Goal: Task Accomplishment & Management: Manage account settings

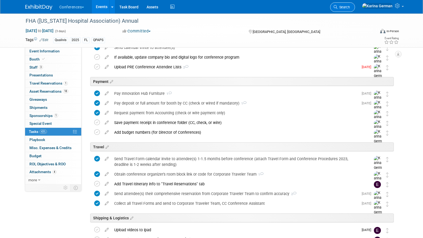
click at [350, 8] on span "Search" at bounding box center [344, 7] width 12 height 4
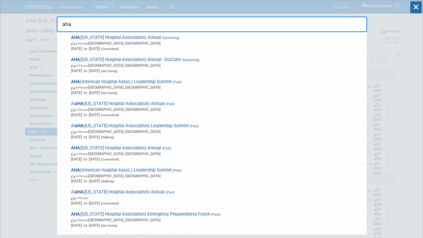
type input "aha"
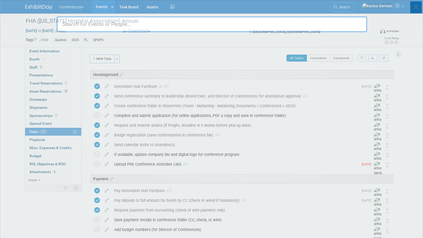
click at [413, 7] on body "Conferences Explore: My Workspaces 2 Go to Workspace: Conferences Marketing Req…" at bounding box center [211, 119] width 423 height 238
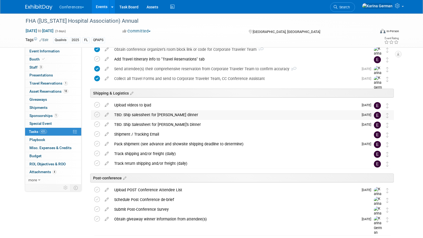
scroll to position [223, 0]
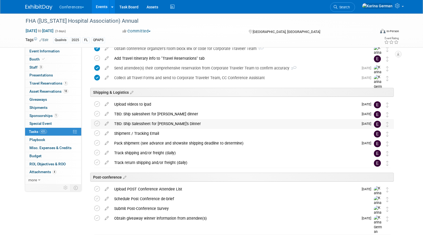
click at [193, 128] on div "TBD: Ship Salessheet for Aaron's Dinner" at bounding box center [235, 123] width 247 height 9
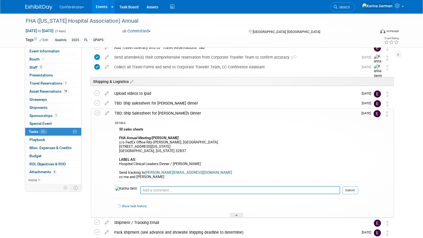
scroll to position [237, 0]
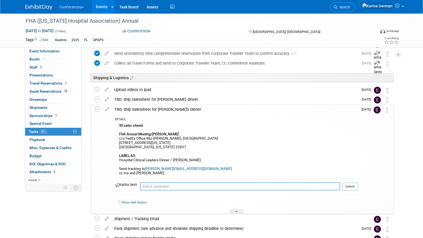
click at [153, 186] on textarea at bounding box center [240, 186] width 200 height 8
type textarea "w"
click at [162, 110] on div "TBD: Ship Salessheet for Aaron's Dinner" at bounding box center [235, 109] width 247 height 9
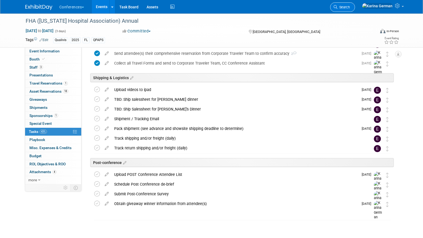
click at [350, 7] on span "Search" at bounding box center [344, 7] width 12 height 4
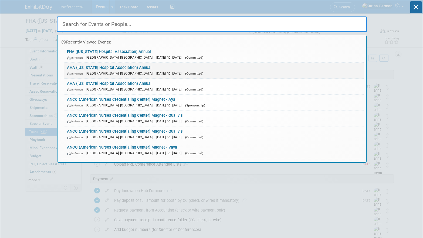
click at [109, 66] on link "AHA (Arkansas Hospital Association) Annual In-Person Little Rock, AR Oct 30, 20…" at bounding box center [213, 71] width 299 height 16
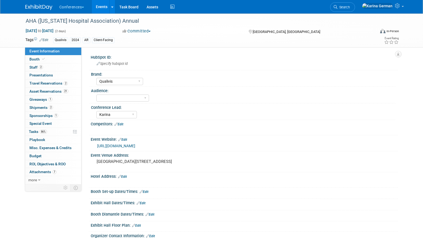
select select "Qualivis"
select select "Karina"
click at [43, 133] on span "86%" at bounding box center [43, 132] width 7 height 4
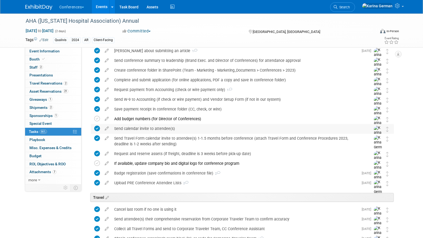
scroll to position [57, 0]
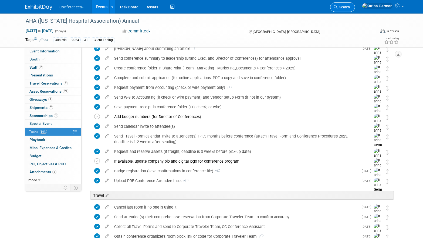
click at [355, 11] on link "Search" at bounding box center [342, 6] width 25 height 9
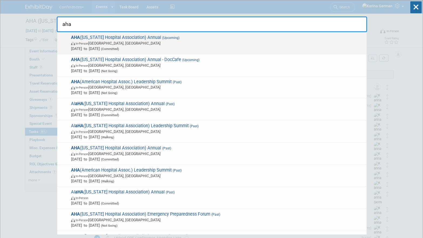
type input "aha"
click at [143, 43] on span "In-Person [GEOGRAPHIC_DATA], [GEOGRAPHIC_DATA]" at bounding box center [217, 43] width 293 height 5
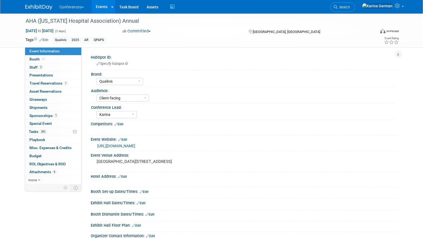
select select "Qualivis"
select select "Client-facing"
select select "Karina"
click at [43, 129] on link "30% Tasks 30%" at bounding box center [53, 132] width 56 height 8
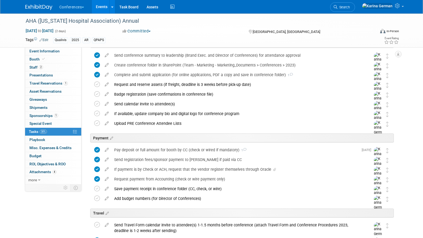
scroll to position [34, 0]
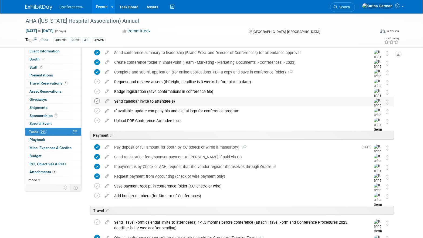
click at [97, 101] on icon at bounding box center [97, 101] width 6 height 6
click at [99, 91] on icon at bounding box center [97, 92] width 6 height 6
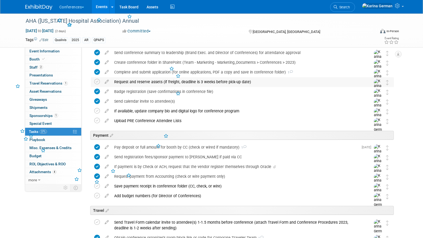
click at [138, 86] on table "Request and reserve assets (if freight, deadline is 3 weeks before pick-up date…" at bounding box center [242, 87] width 296 height 21
click at [138, 91] on div "Badge registration (save confirmations in conference file)" at bounding box center [238, 91] width 252 height 9
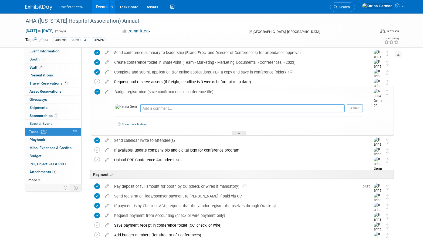
click at [145, 108] on textarea at bounding box center [242, 108] width 205 height 8
type textarea "Andrea and Natalie are registered"
click at [355, 105] on button "Submit" at bounding box center [355, 108] width 16 height 8
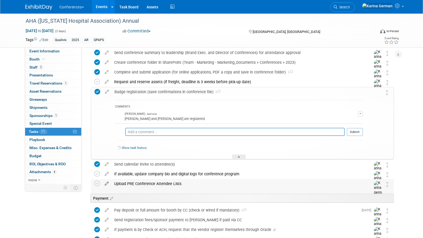
click at [107, 183] on icon at bounding box center [106, 182] width 9 height 7
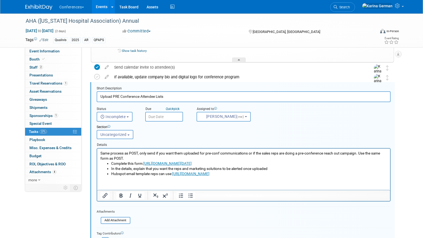
scroll to position [134, 0]
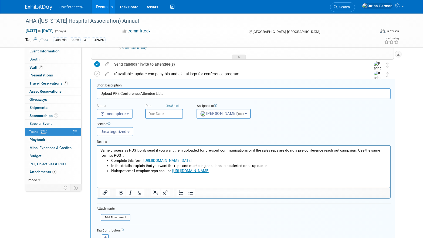
click at [173, 116] on input "text" at bounding box center [164, 114] width 38 height 10
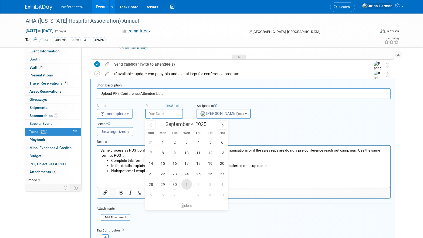
click at [188, 183] on span "1" at bounding box center [186, 184] width 11 height 11
type input "Oct 1, 2025"
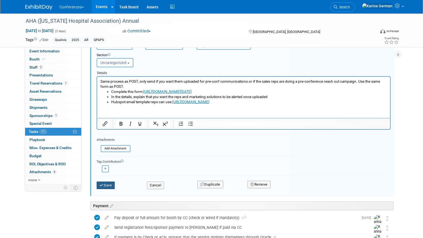
click at [105, 185] on button "Save" at bounding box center [106, 185] width 18 height 8
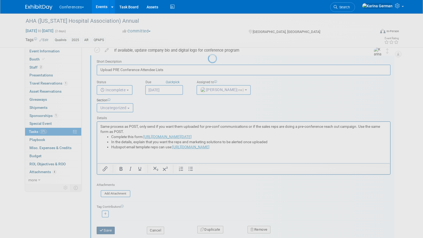
scroll to position [135, 0]
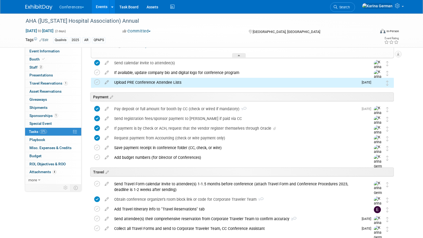
click at [142, 80] on div "Upload PRE Conference Attendee Lists" at bounding box center [235, 82] width 247 height 9
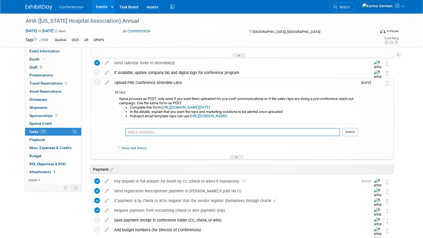
click at [139, 127] on div "Pro tip: Press Ctrl-Enter to submit comment. Submit" at bounding box center [236, 133] width 243 height 19
click at [140, 131] on textarea at bounding box center [232, 132] width 215 height 8
type textarea "requested list"
click at [353, 131] on button "Submit" at bounding box center [350, 132] width 16 height 8
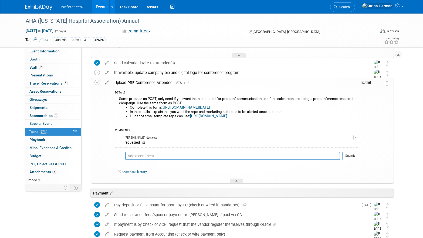
click at [160, 83] on div "Upload PRE Conference Attendee Lists 1" at bounding box center [235, 82] width 247 height 9
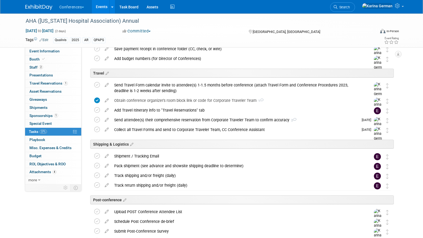
scroll to position [236, 0]
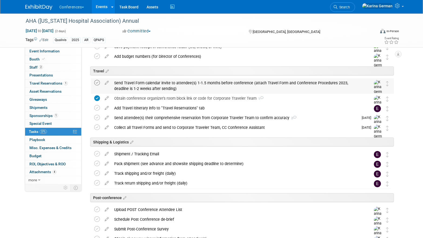
click at [95, 81] on icon at bounding box center [97, 83] width 6 height 6
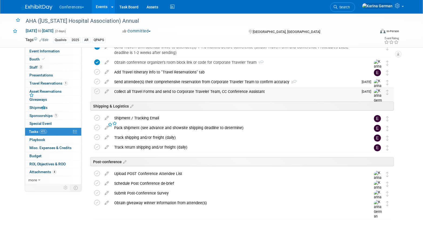
scroll to position [275, 0]
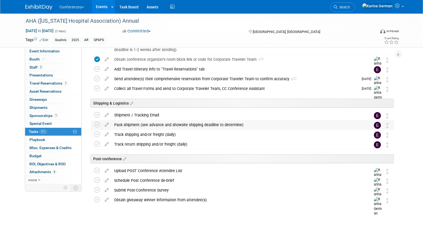
click at [123, 128] on div "Pack shipment (see advance and showsite shipping deadline to determine)" at bounding box center [238, 124] width 252 height 9
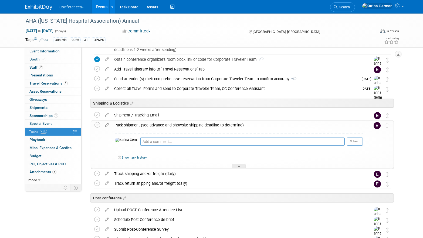
click at [109, 126] on icon at bounding box center [106, 123] width 9 height 7
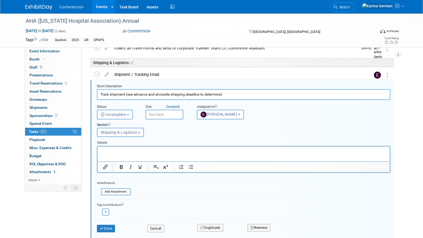
scroll to position [316, 0]
click at [164, 116] on input "text" at bounding box center [165, 114] width 38 height 10
click at [125, 22] on div "AHA ([US_STATE] Hospital Association) Annual" at bounding box center [196, 21] width 344 height 10
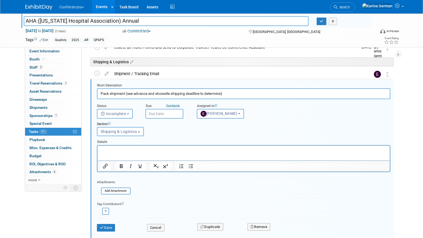
click at [125, 22] on input "AHA ([US_STATE] Hospital Association) Annual" at bounding box center [166, 20] width 285 height 9
click at [161, 113] on input "text" at bounding box center [165, 114] width 38 height 10
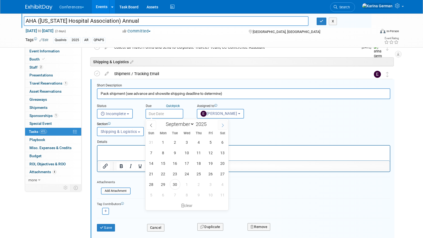
click at [225, 124] on span at bounding box center [223, 124] width 10 height 9
select select "9"
click at [188, 152] on span "8" at bounding box center [187, 152] width 11 height 11
type input "Oct 8, 2025"
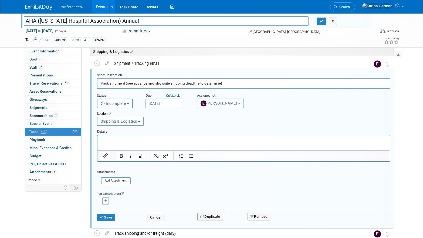
scroll to position [327, 0]
click at [143, 141] on html at bounding box center [243, 137] width 292 height 7
drag, startPoint x: 155, startPoint y: 142, endPoint x: 91, endPoint y: 144, distance: 64.3
click at [97, 144] on html "Ship to hotel - ATTN at whoever arrives first" at bounding box center [243, 140] width 292 height 12
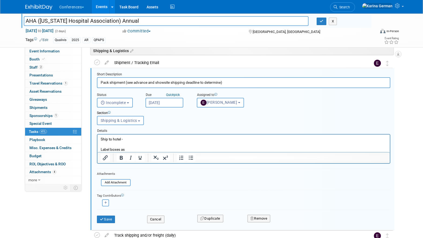
scroll to position [0, 0]
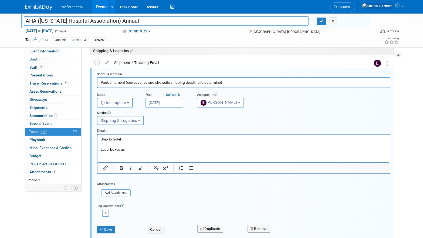
click at [112, 153] on p "Rich Text Area. Press ALT-0 for help." at bounding box center [243, 154] width 286 height 5
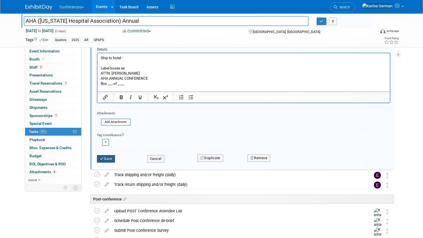
click at [110, 158] on button "Save" at bounding box center [106, 159] width 18 height 8
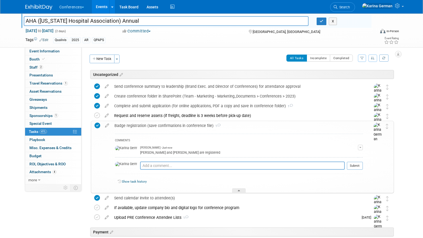
click at [107, 9] on link "Events" at bounding box center [102, 7] width 20 height 14
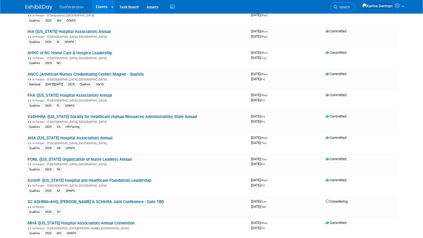
scroll to position [160, 0]
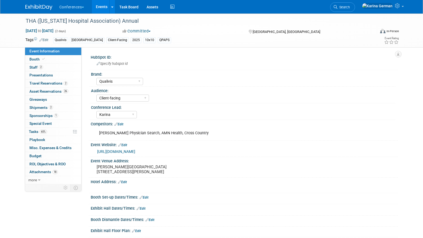
select select "Qualivis"
select select "Client-facing"
select select "Karina"
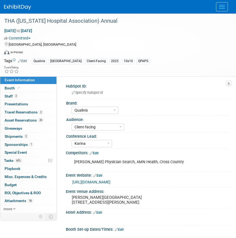
click at [229, 7] on div at bounding box center [118, 7] width 228 height 14
click at [227, 7] on button "Menu" at bounding box center [222, 6] width 12 height 9
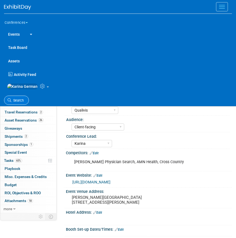
click at [20, 102] on span "Search" at bounding box center [17, 100] width 12 height 4
